Goal: Task Accomplishment & Management: Manage account settings

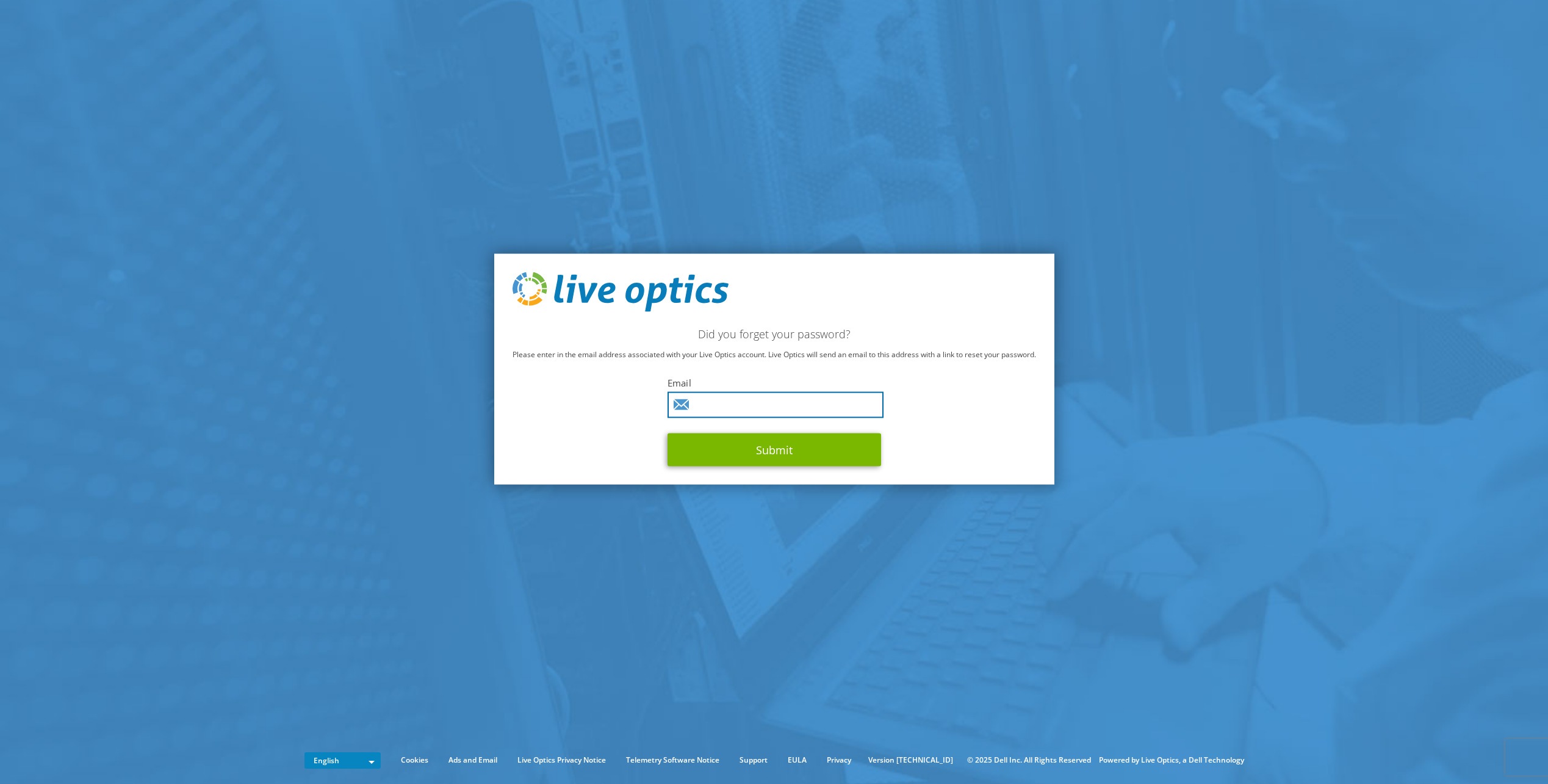
click at [745, 403] on input "text" at bounding box center [776, 405] width 216 height 26
type input "sean_gurney@data3.com.au"
click at [768, 449] on button "Submit" at bounding box center [775, 450] width 214 height 33
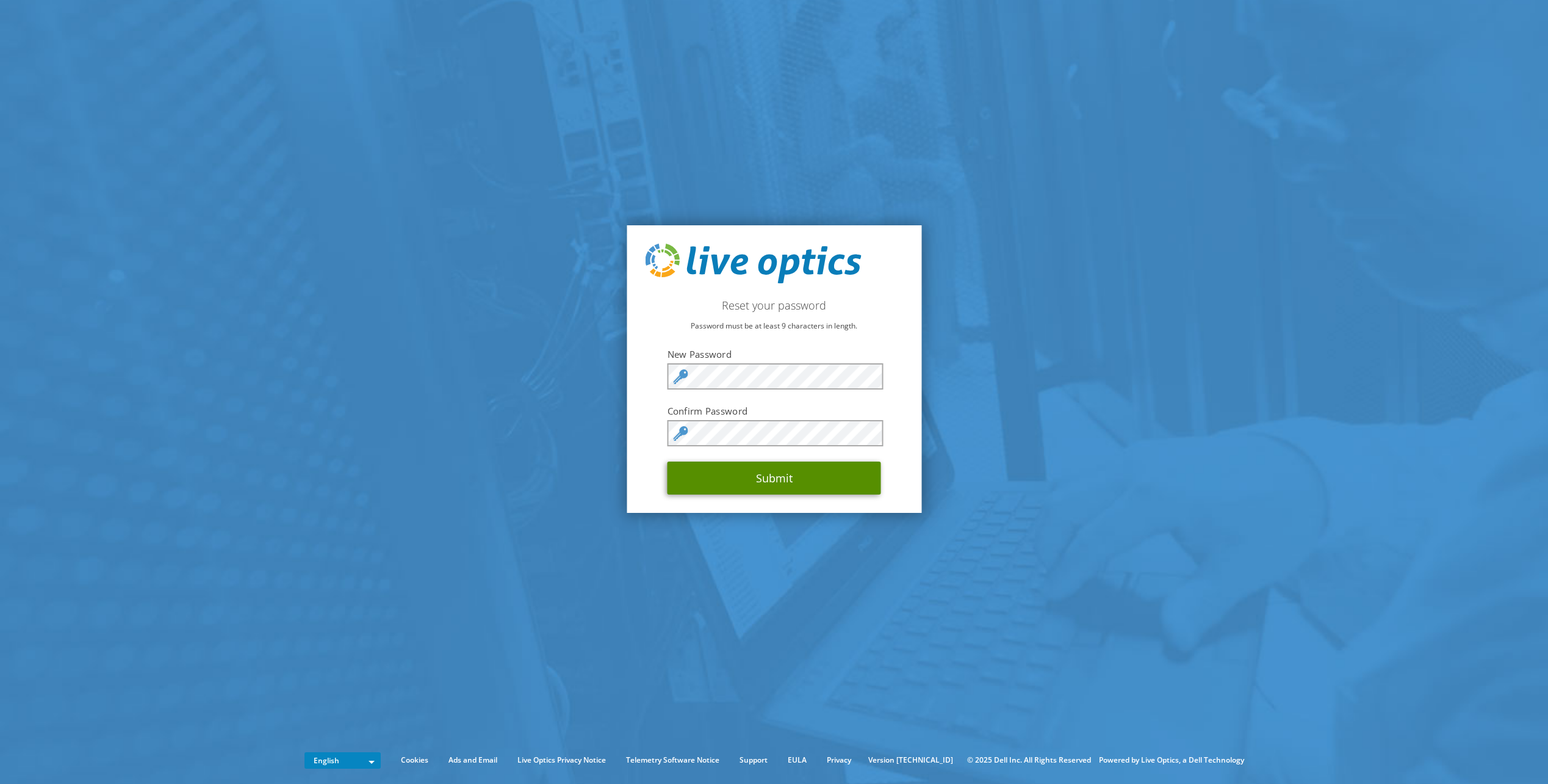
click at [784, 475] on button "Submit" at bounding box center [775, 478] width 214 height 33
